Goal: Task Accomplishment & Management: Manage account settings

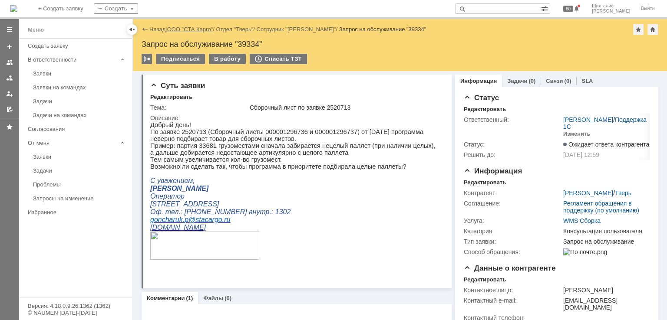
click at [191, 26] on link "ООО "СТА Карго"" at bounding box center [190, 29] width 46 height 7
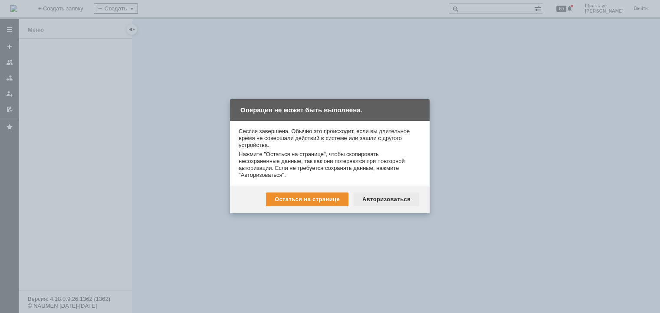
click at [394, 200] on div "Авторизоваться" at bounding box center [387, 200] width 66 height 14
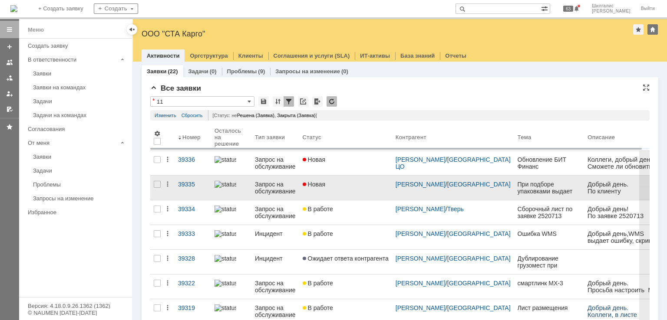
click at [339, 192] on link "Новая" at bounding box center [345, 188] width 93 height 24
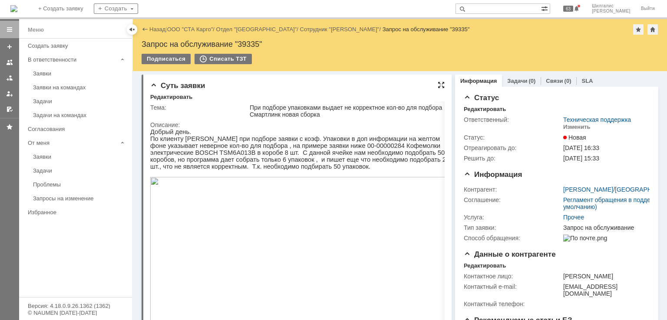
click at [439, 85] on div at bounding box center [440, 85] width 7 height 7
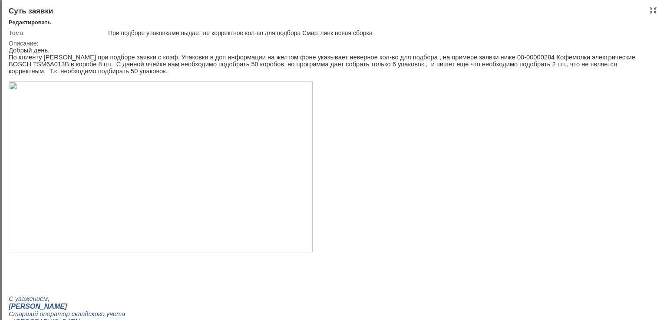
click at [648, 10] on div "Суть заявки" at bounding box center [334, 11] width 651 height 9
click at [651, 10] on div at bounding box center [652, 10] width 7 height 7
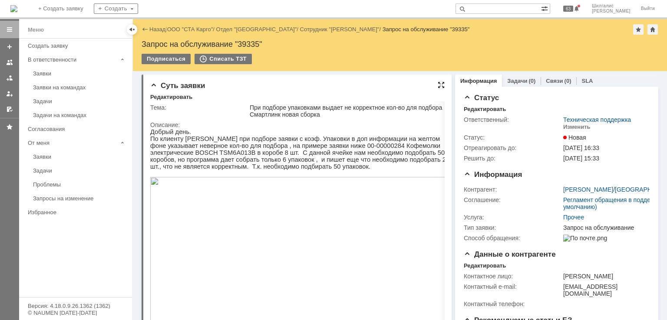
scroll to position [3, 0]
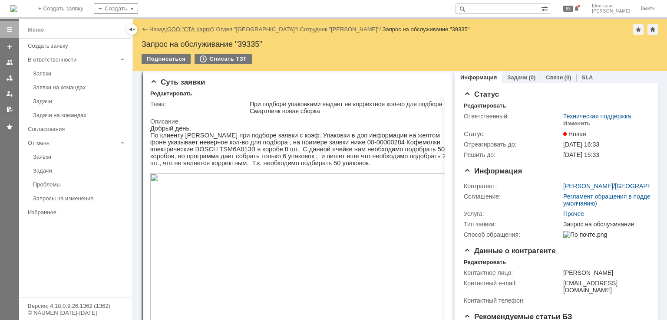
click at [197, 30] on link "ООО "СТА Карго"" at bounding box center [190, 29] width 46 height 7
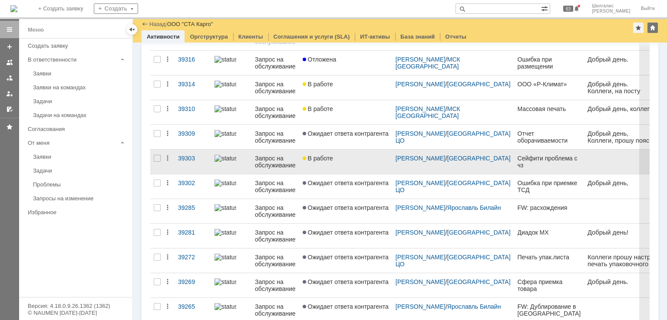
click at [354, 158] on div "В работе" at bounding box center [346, 158] width 86 height 7
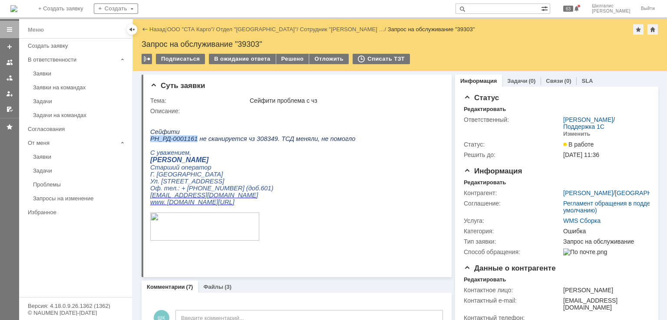
drag, startPoint x: 191, startPoint y: 140, endPoint x: 151, endPoint y: 141, distance: 40.0
click at [151, 141] on span "РН_РД-0001161 не сканируется чз 308349. ТСД меняли, не помогло" at bounding box center [252, 138] width 205 height 7
copy span "РН_РД-0001161"
click at [542, 207] on div "Соглашение:" at bounding box center [513, 203] width 98 height 7
click at [252, 61] on div "В ожидание ответа" at bounding box center [242, 59] width 66 height 10
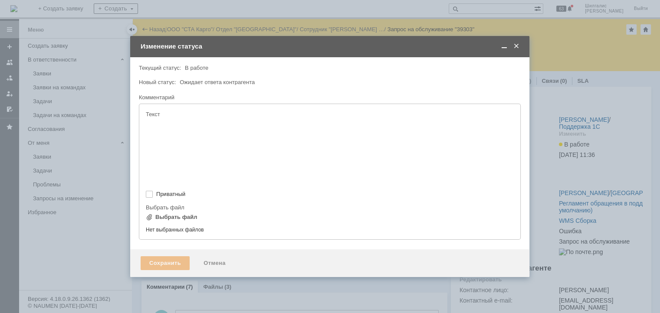
type input "[не указано]"
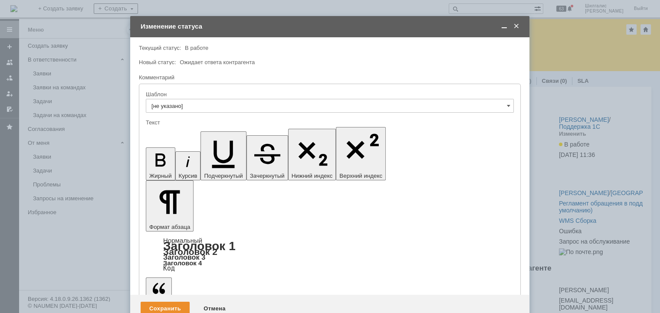
click at [167, 302] on div "Сохранить" at bounding box center [165, 309] width 49 height 14
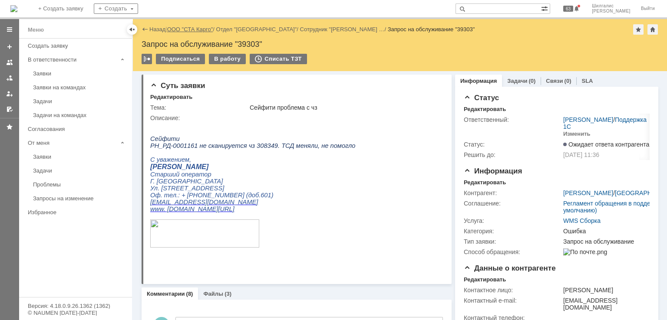
click at [194, 32] on link "ООО "СТА Карго"" at bounding box center [190, 29] width 46 height 7
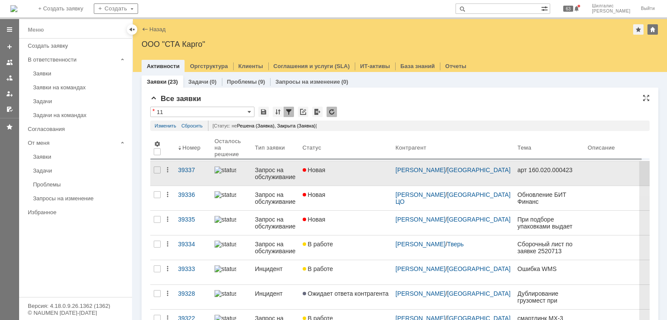
click at [330, 172] on div "Новая" at bounding box center [346, 170] width 86 height 7
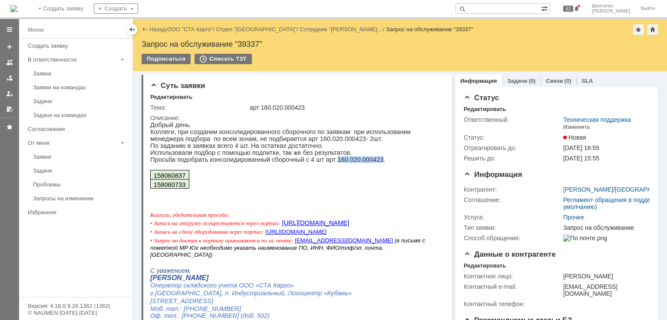
drag, startPoint x: 363, startPoint y: 163, endPoint x: 323, endPoint y: 161, distance: 40.0
click at [323, 161] on p "Просьба подобрать консолидированный сборочный с 4 шт арт 160.020.000423." at bounding box center [293, 159] width 287 height 7
copy p "160.020.000423"
click at [569, 127] on div "Изменить" at bounding box center [576, 127] width 27 height 7
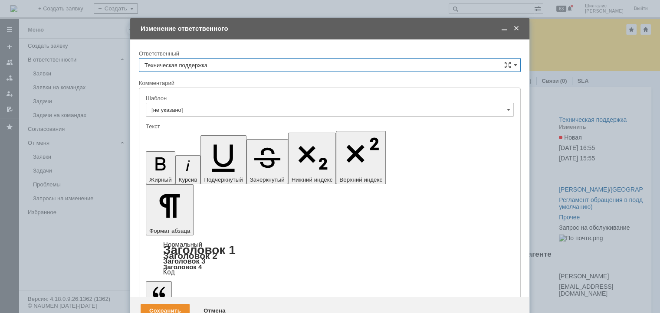
click at [184, 62] on input "Техническая поддержка" at bounding box center [330, 65] width 382 height 14
click at [191, 111] on span "[PERSON_NAME]" at bounding box center [330, 109] width 371 height 7
type input "[PERSON_NAME]"
click at [161, 304] on div "Сохранить" at bounding box center [165, 311] width 49 height 14
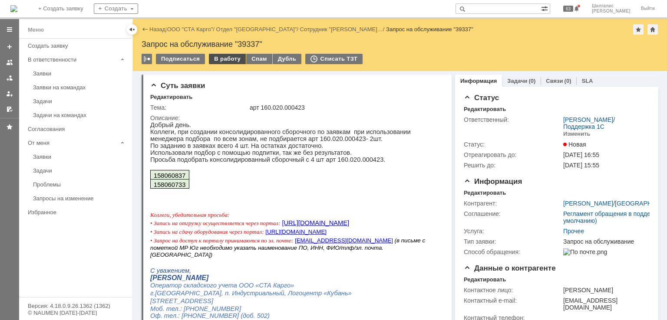
click at [223, 58] on div "В работу" at bounding box center [227, 59] width 37 height 10
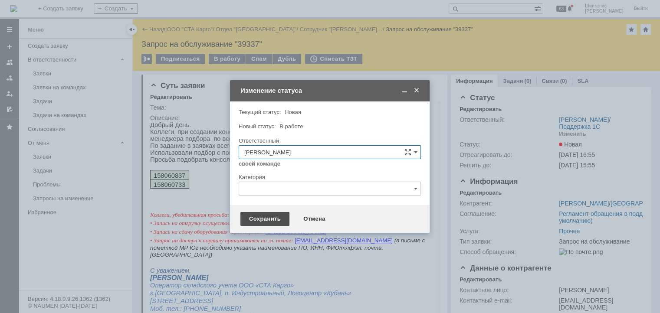
click at [258, 215] on div "Сохранить" at bounding box center [264, 219] width 49 height 14
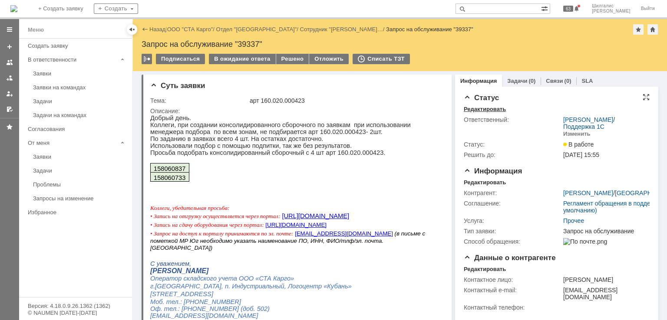
click at [490, 111] on div "Редактировать" at bounding box center [485, 109] width 42 height 7
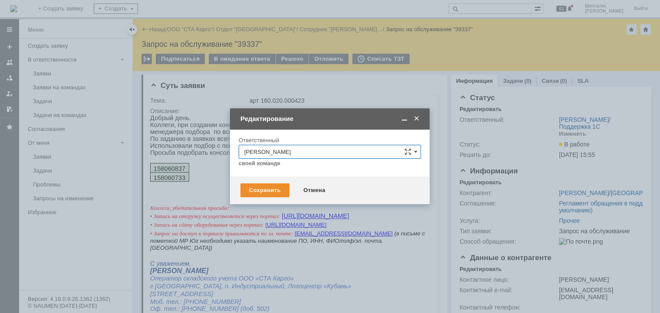
click at [418, 116] on span at bounding box center [416, 119] width 9 height 8
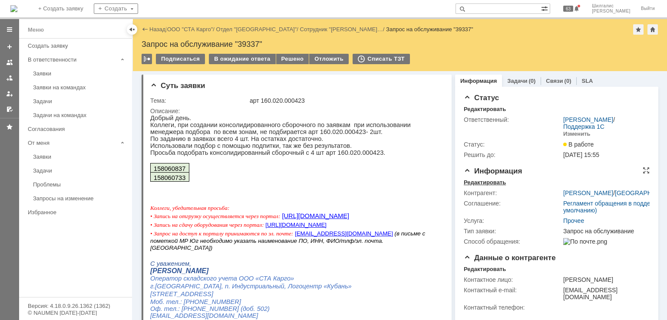
click at [489, 184] on div "Редактировать" at bounding box center [485, 182] width 42 height 7
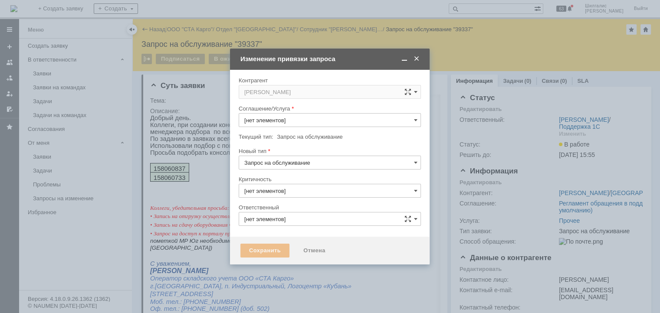
type input "Прочее"
type input "[PERSON_NAME]"
type input "3. Низкая"
type input "[не указано]"
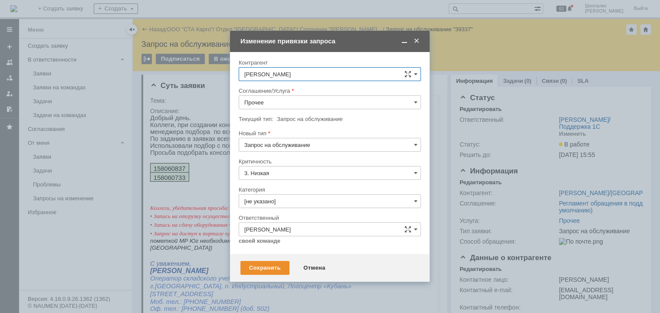
click at [294, 77] on input "[PERSON_NAME]" at bounding box center [330, 74] width 182 height 14
click at [311, 45] on div "Изменение привязки запроса" at bounding box center [330, 41] width 181 height 10
click at [297, 104] on input "Прочее" at bounding box center [330, 102] width 182 height 14
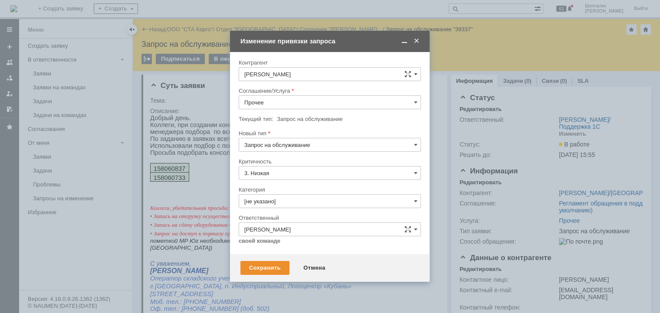
click at [279, 178] on span "WMS Сборка" at bounding box center [329, 181] width 171 height 7
type input "WMS Сборка"
click at [289, 203] on input "[не указано]" at bounding box center [330, 201] width 182 height 14
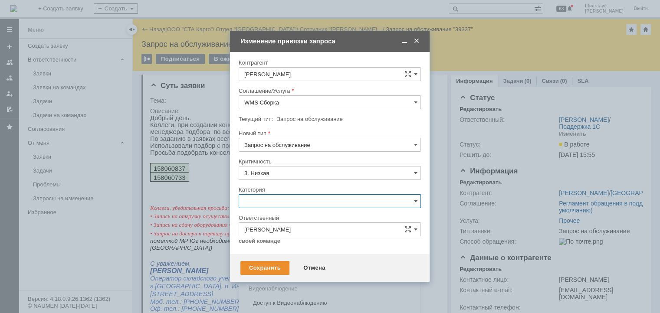
scroll to position [12, 0]
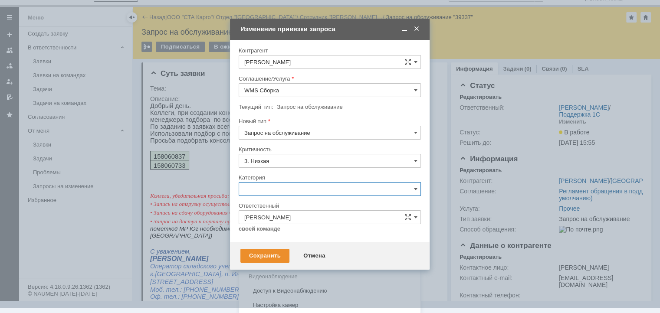
click at [263, 259] on span "Ошибка" at bounding box center [329, 262] width 171 height 7
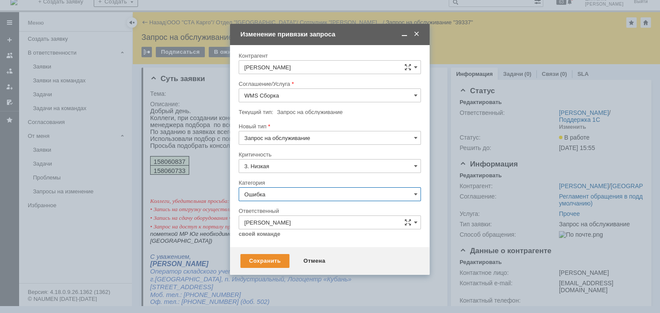
scroll to position [7, 0]
type input "Ошибка"
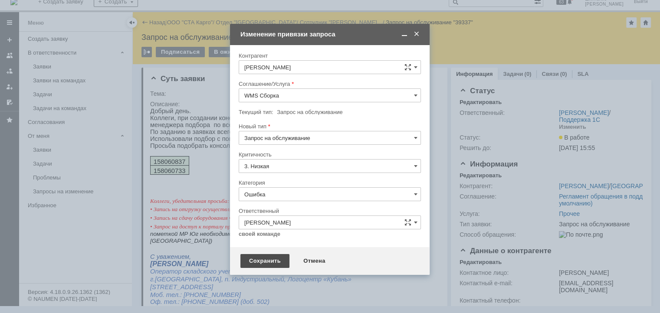
click at [264, 261] on div "Сохранить" at bounding box center [264, 261] width 49 height 14
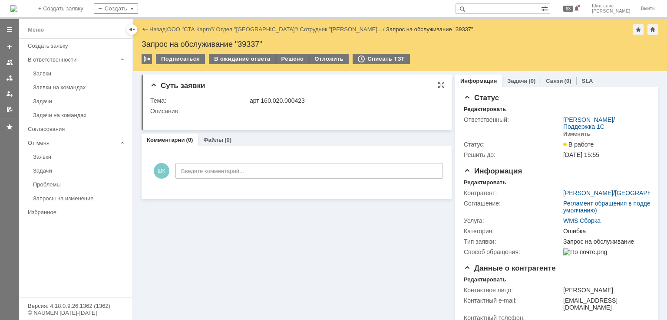
scroll to position [0, 0]
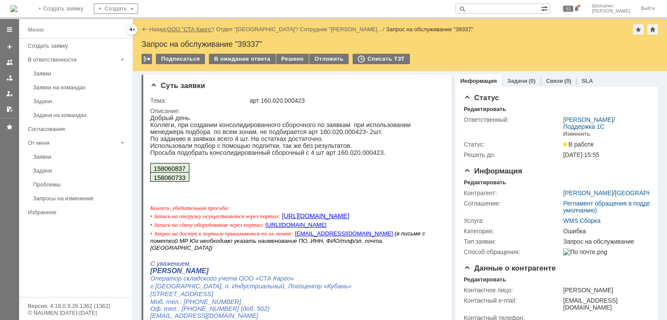
click at [188, 31] on link "ООО "СТА Карго"" at bounding box center [190, 29] width 46 height 7
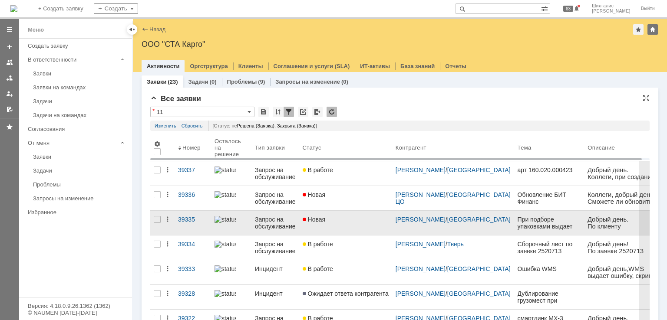
click at [328, 218] on div "Новая" at bounding box center [346, 219] width 86 height 7
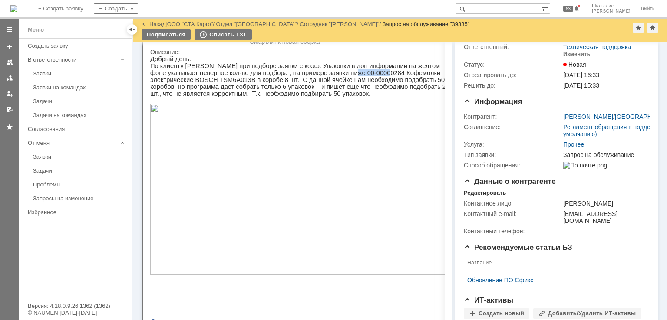
drag, startPoint x: 338, startPoint y: 73, endPoint x: 306, endPoint y: 73, distance: 32.1
click at [306, 73] on p "По клиенту [PERSON_NAME] при подборе заявки с коэф. Упаковки в доп информации н…" at bounding box center [302, 79] width 304 height 35
click at [323, 88] on p "По клиенту [PERSON_NAME] при подборе заявки с коэф. Упаковки в доп информации н…" at bounding box center [302, 79] width 304 height 35
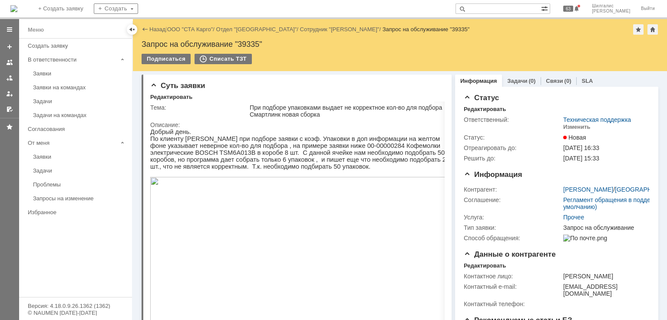
click at [439, 82] on div at bounding box center [440, 85] width 7 height 7
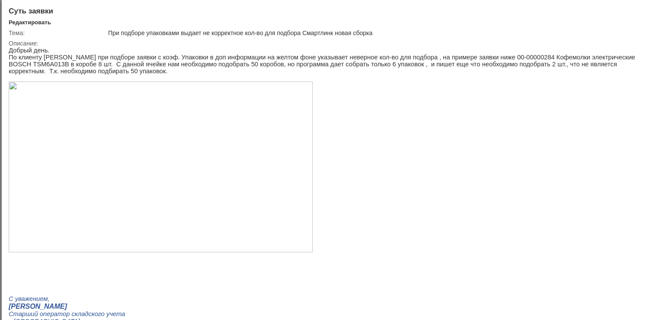
click at [651, 11] on div at bounding box center [652, 10] width 7 height 7
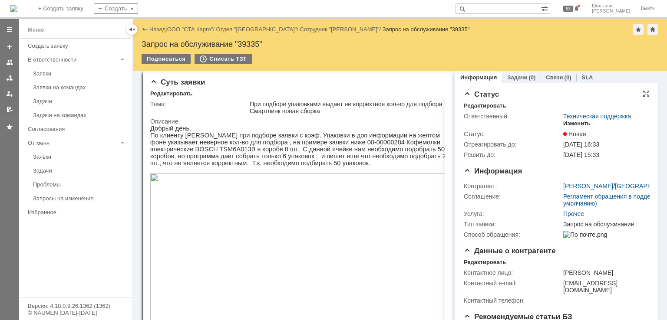
click at [569, 125] on div "Изменить" at bounding box center [576, 123] width 27 height 7
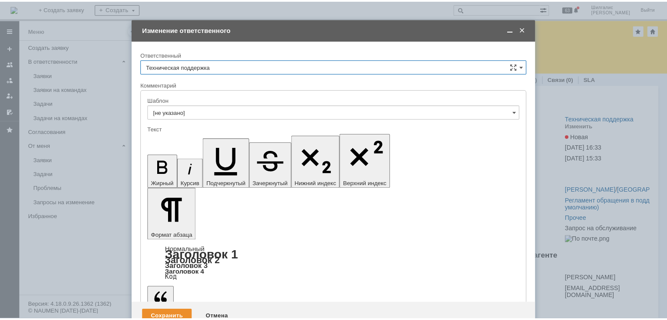
scroll to position [0, 0]
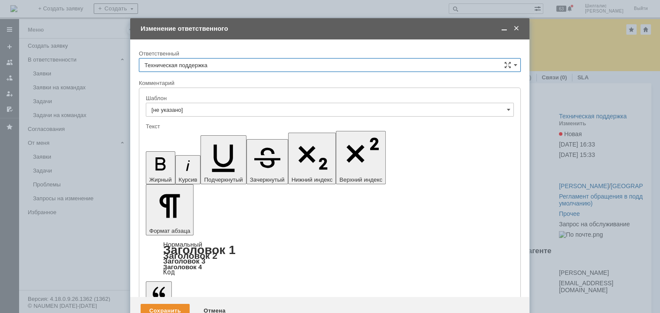
click at [200, 68] on input "Техническая поддержка" at bounding box center [330, 65] width 382 height 14
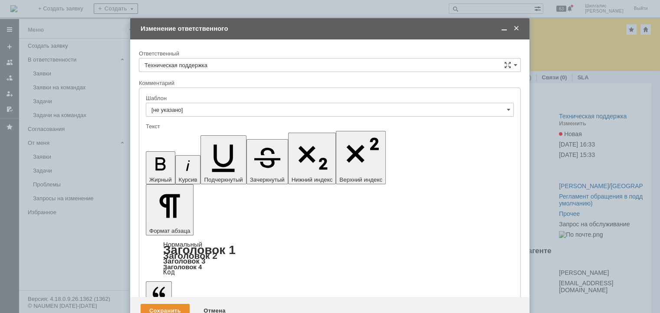
click at [186, 109] on span "[PERSON_NAME]" at bounding box center [330, 109] width 371 height 7
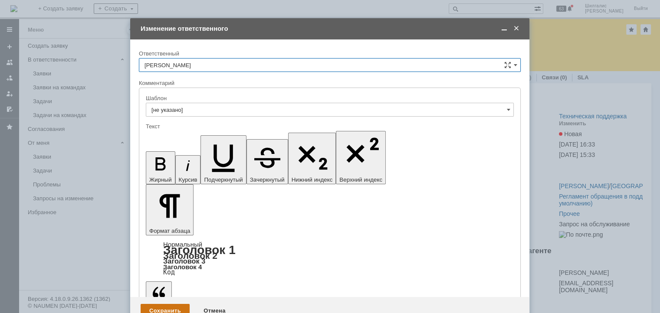
type input "[PERSON_NAME]"
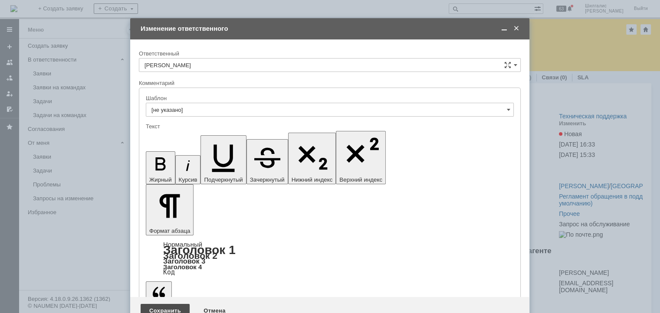
click at [158, 304] on div "Сохранить" at bounding box center [165, 311] width 49 height 14
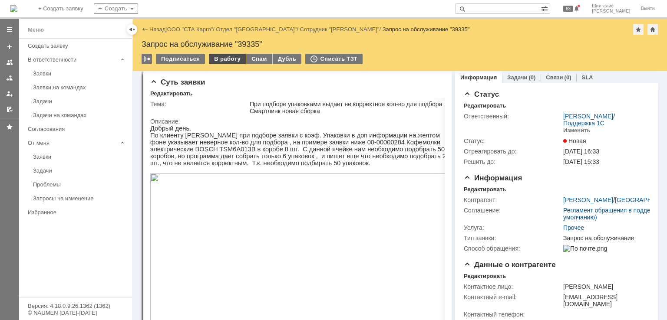
click at [217, 58] on div "В работу" at bounding box center [227, 59] width 37 height 10
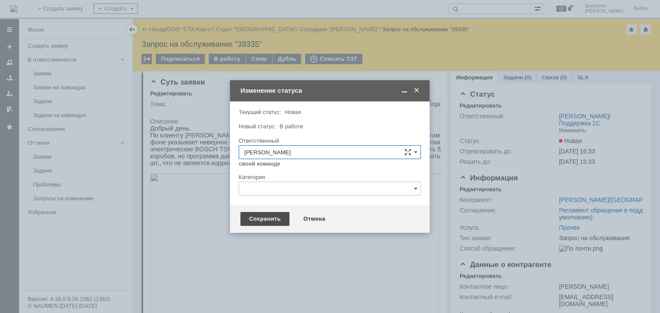
click at [267, 212] on div "Сохранить" at bounding box center [264, 219] width 49 height 14
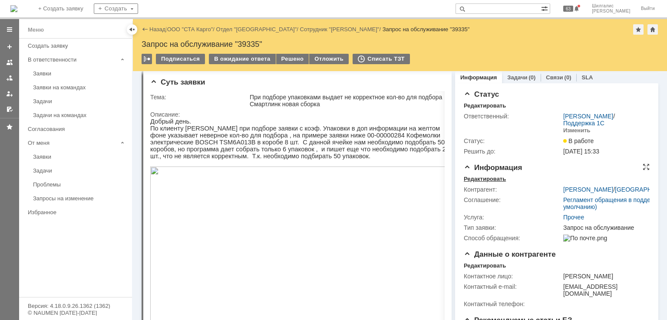
click at [484, 180] on div "Редактировать" at bounding box center [485, 179] width 42 height 7
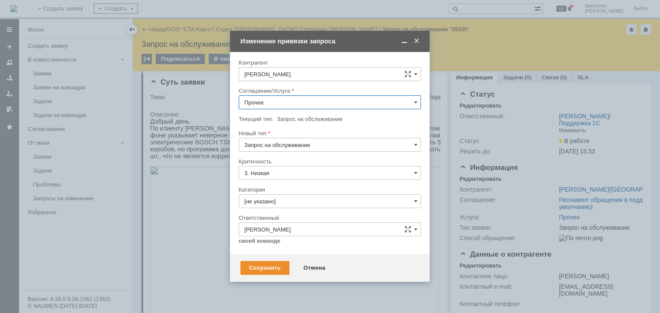
click at [293, 144] on input "Запрос на обслуживание" at bounding box center [330, 145] width 182 height 14
click at [290, 147] on input "Запрос на обслуживание" at bounding box center [330, 145] width 182 height 14
click at [280, 109] on input "Прочее" at bounding box center [330, 102] width 182 height 14
type input "Запрос на обслуживание"
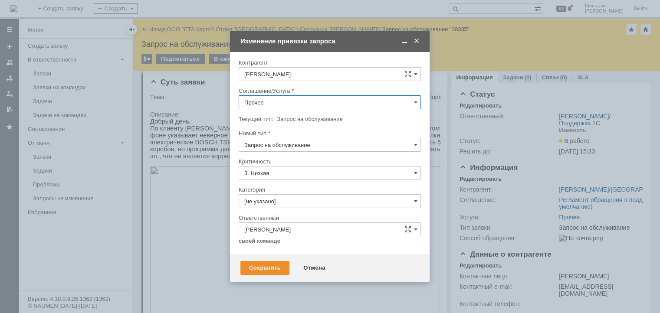
click at [296, 193] on span "WMS Сборка ТСД" at bounding box center [329, 195] width 171 height 7
type input "WMS Сборка ТСД"
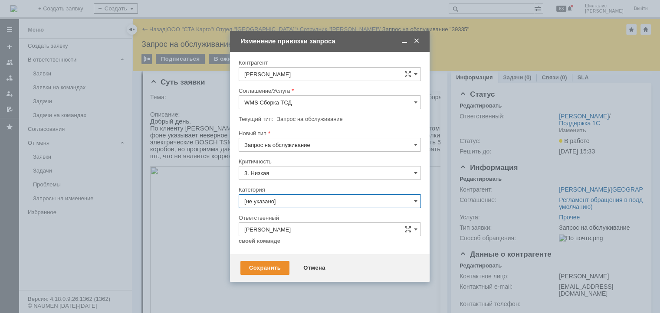
click at [269, 201] on input "[не указано]" at bounding box center [330, 201] width 182 height 14
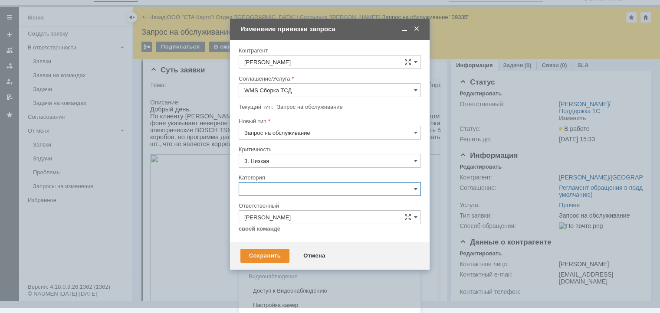
click at [274, 259] on span "Ошибка" at bounding box center [329, 262] width 171 height 7
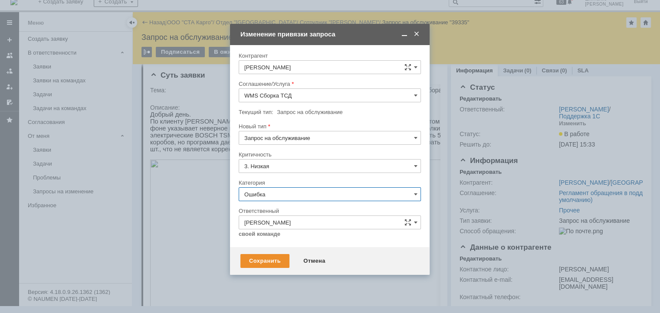
scroll to position [7, 0]
type input "Ошибка"
click at [270, 260] on div "Сохранить" at bounding box center [264, 261] width 49 height 14
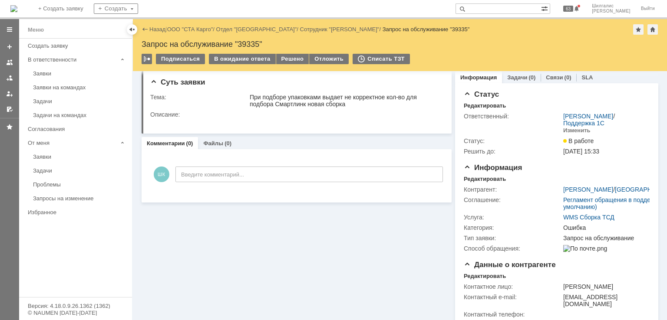
scroll to position [0, 0]
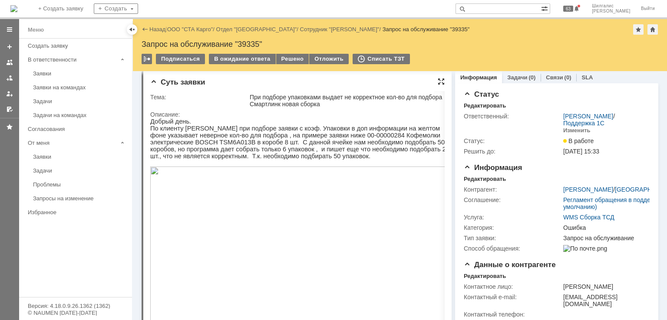
click at [438, 82] on div at bounding box center [440, 81] width 7 height 7
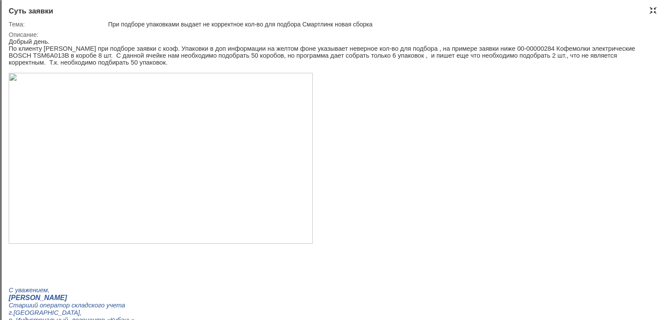
click at [650, 9] on div at bounding box center [652, 10] width 7 height 7
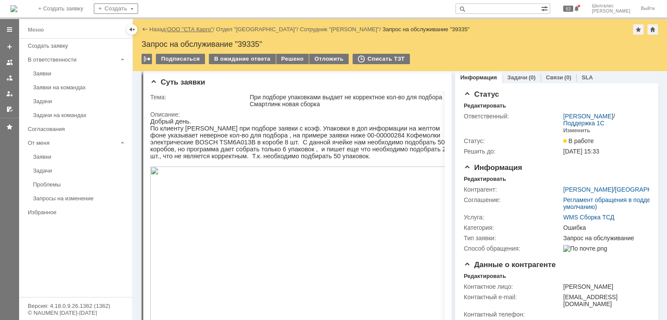
click at [184, 26] on link "ООО "СТА Карго"" at bounding box center [190, 29] width 46 height 7
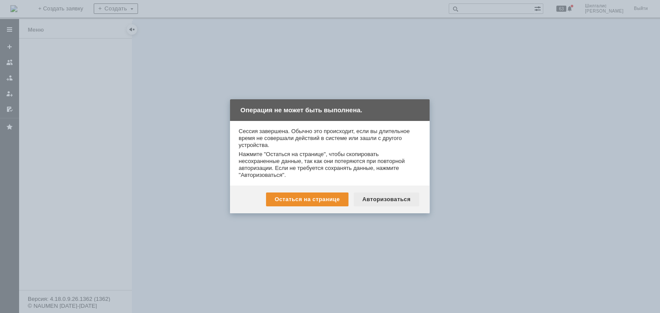
click at [401, 197] on div "Авторизоваться" at bounding box center [387, 200] width 66 height 14
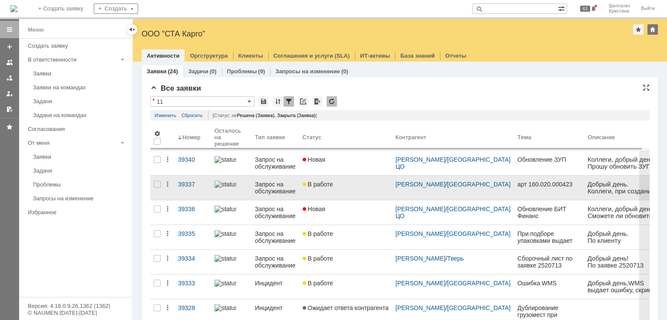
click at [349, 193] on link "В работе" at bounding box center [345, 188] width 93 height 24
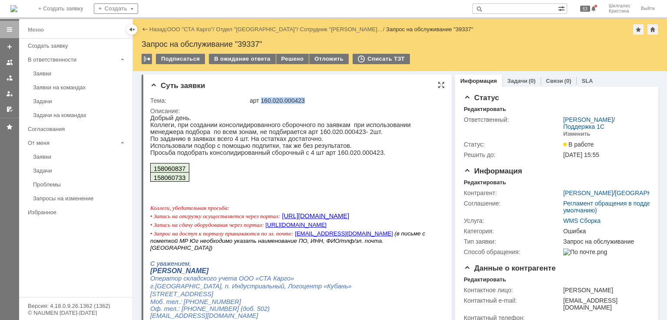
drag, startPoint x: 306, startPoint y: 99, endPoint x: 260, endPoint y: 96, distance: 45.2
click at [260, 97] on div "арт 160.020.000423" at bounding box center [345, 100] width 190 height 7
copy div "160.020.000423"
